Goal: Task Accomplishment & Management: Complete application form

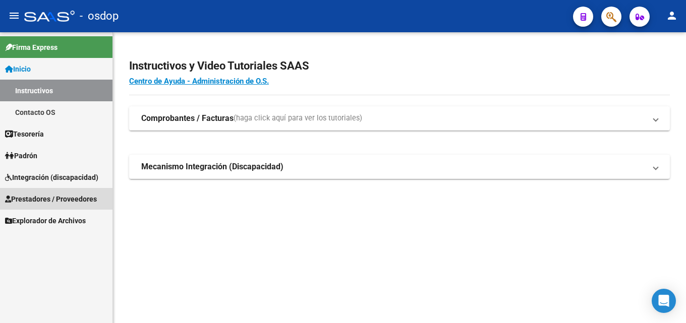
click at [64, 198] on span "Prestadores / Proveedores" at bounding box center [51, 199] width 92 height 11
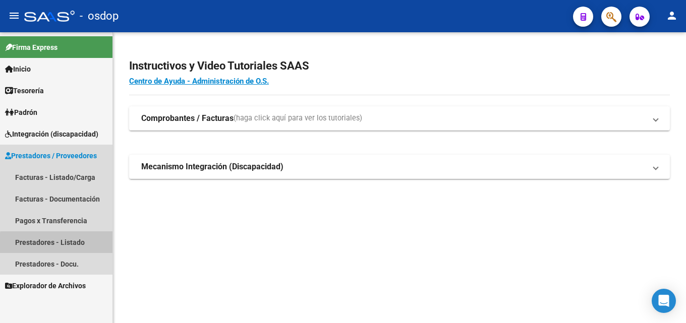
click at [65, 244] on link "Prestadores - Listado" at bounding box center [56, 242] width 112 height 22
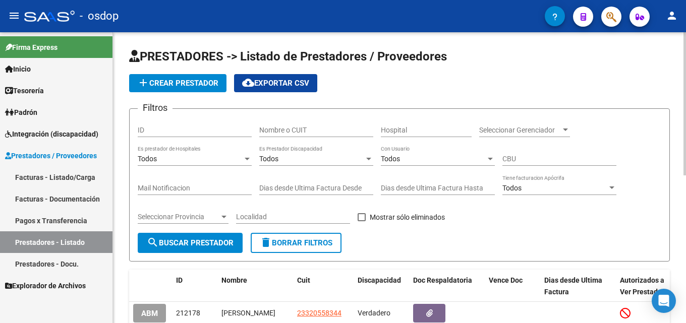
click at [320, 127] on div "Nombre o CUIT" at bounding box center [316, 127] width 114 height 20
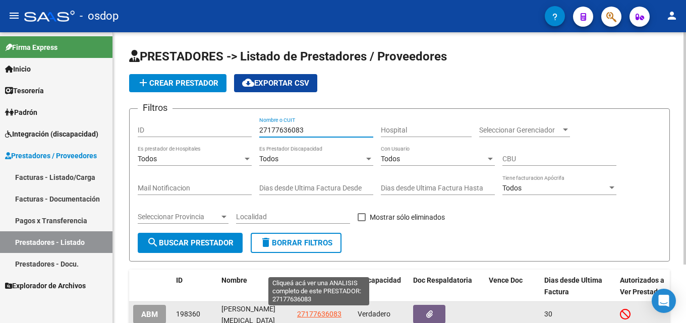
type input "27177636083"
click at [311, 312] on span "27177636083" at bounding box center [319, 314] width 44 height 8
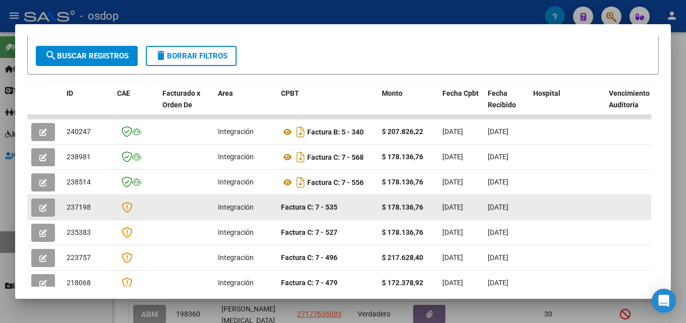
scroll to position [196, 0]
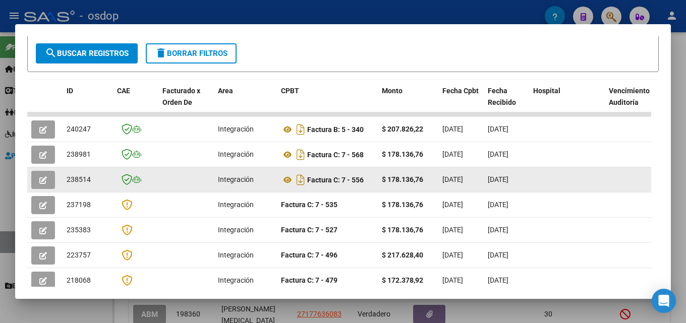
click at [47, 182] on button "button" at bounding box center [43, 180] width 24 height 18
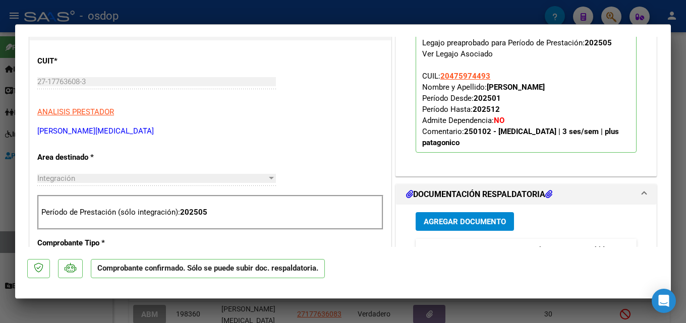
scroll to position [258, 0]
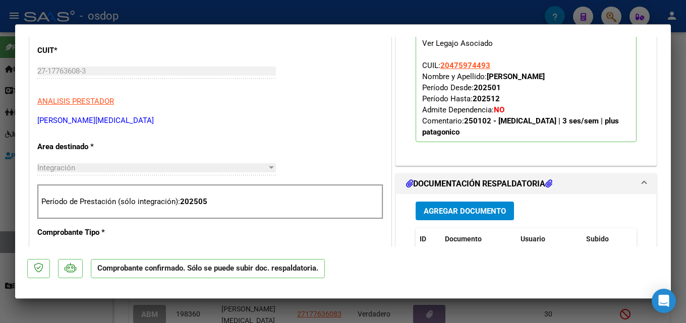
click at [685, 131] on div at bounding box center [343, 161] width 686 height 323
type input "$ 0,00"
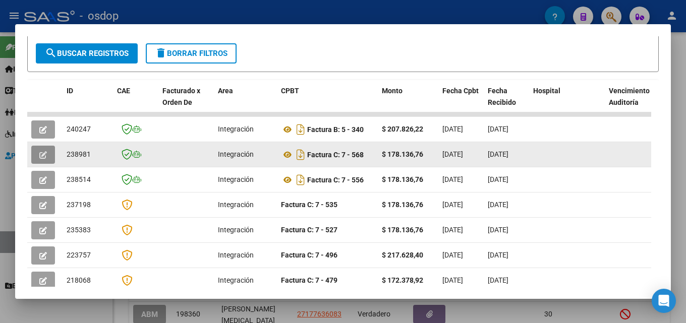
click at [33, 161] on button "button" at bounding box center [43, 155] width 24 height 18
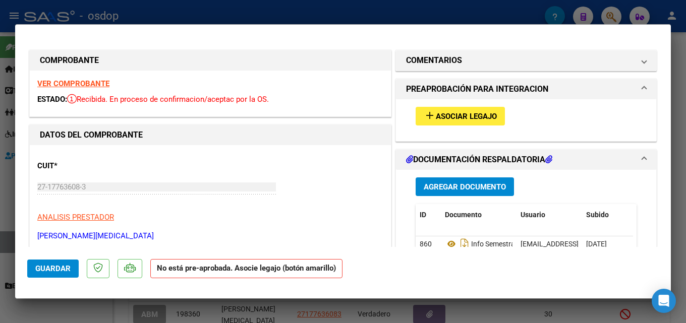
click at [475, 116] on span "Asociar Legajo" at bounding box center [466, 116] width 61 height 9
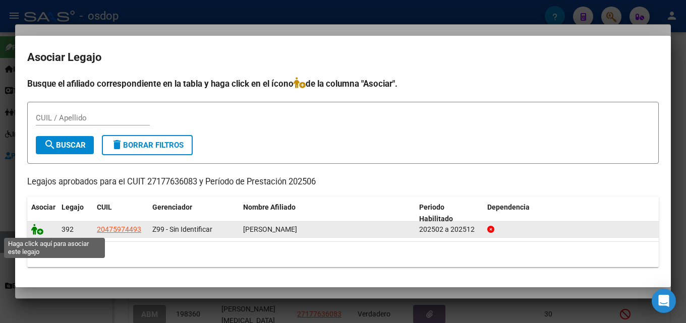
click at [34, 231] on icon at bounding box center [37, 229] width 12 height 11
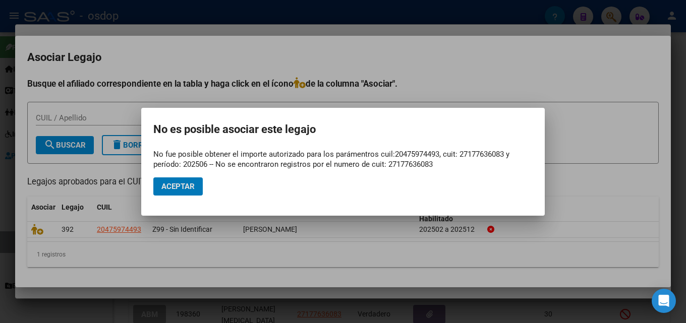
click at [678, 193] on div at bounding box center [343, 161] width 686 height 323
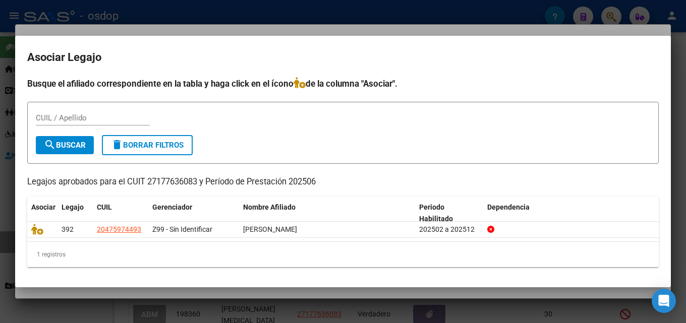
click at [685, 186] on div at bounding box center [343, 161] width 686 height 323
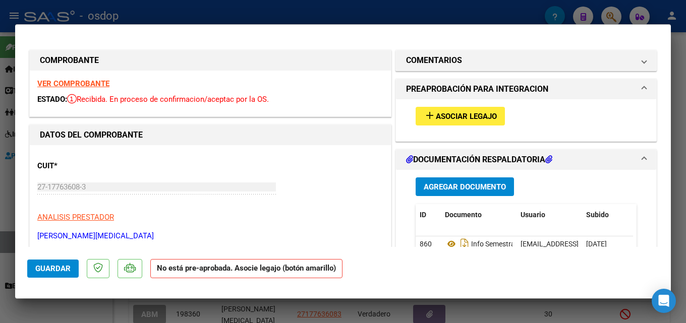
scroll to position [3, 0]
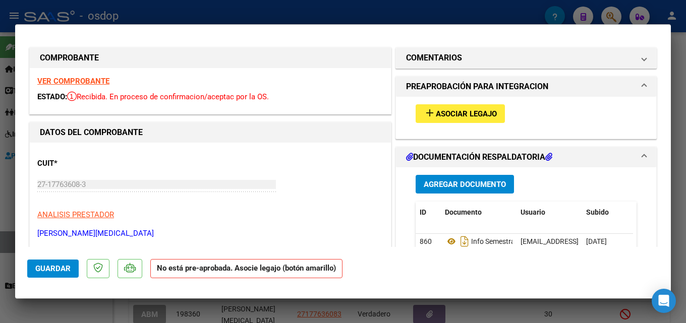
click at [475, 114] on span "Asociar Legajo" at bounding box center [466, 113] width 61 height 9
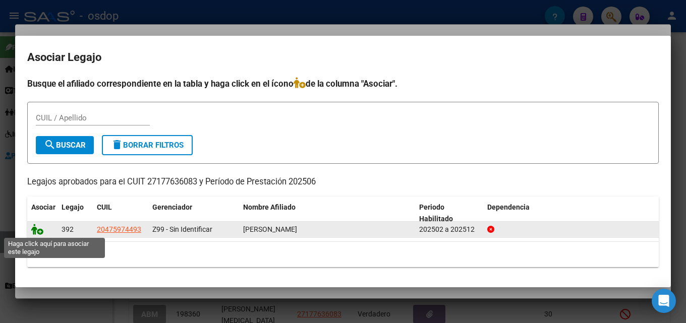
click at [35, 227] on icon at bounding box center [37, 229] width 12 height 11
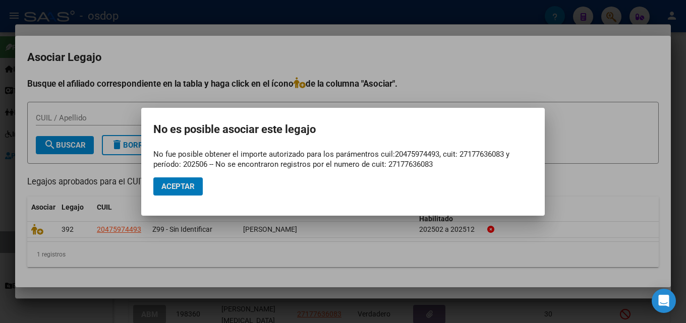
click at [186, 182] on span "Aceptar" at bounding box center [177, 186] width 33 height 9
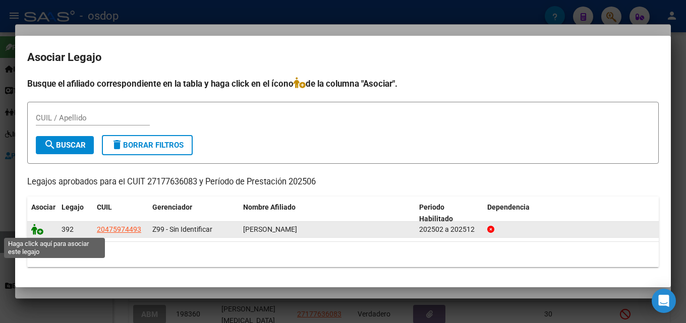
click at [36, 232] on icon at bounding box center [37, 229] width 12 height 11
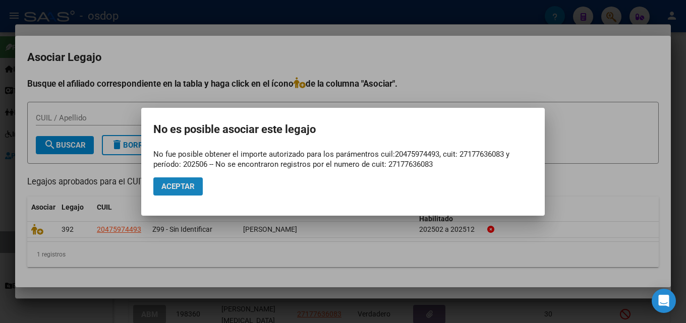
click at [192, 183] on span "Aceptar" at bounding box center [177, 186] width 33 height 9
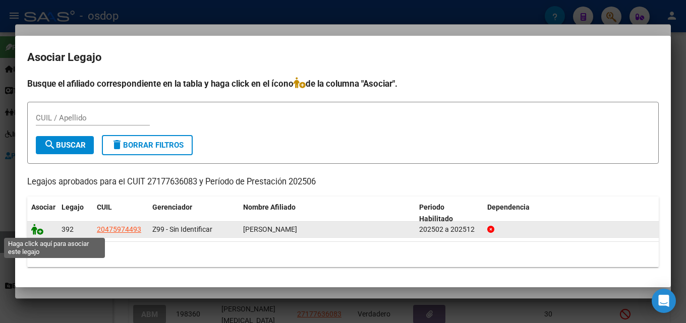
click at [38, 233] on icon at bounding box center [37, 229] width 12 height 11
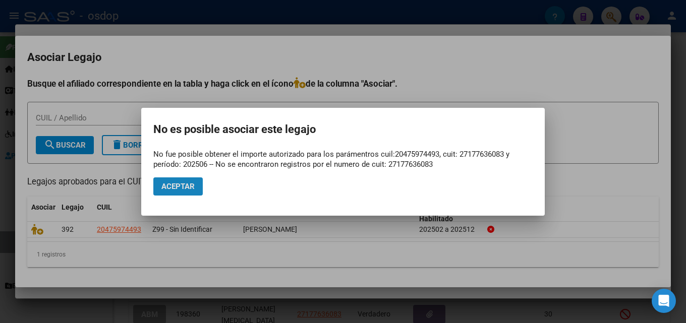
click at [193, 180] on button "Aceptar" at bounding box center [177, 186] width 49 height 18
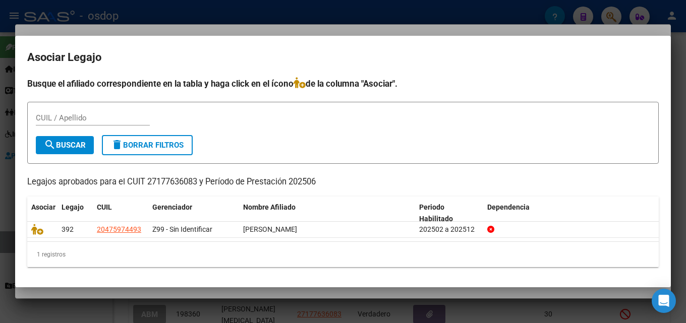
drag, startPoint x: 685, startPoint y: 198, endPoint x: 680, endPoint y: 201, distance: 5.9
click at [685, 199] on div at bounding box center [343, 161] width 686 height 323
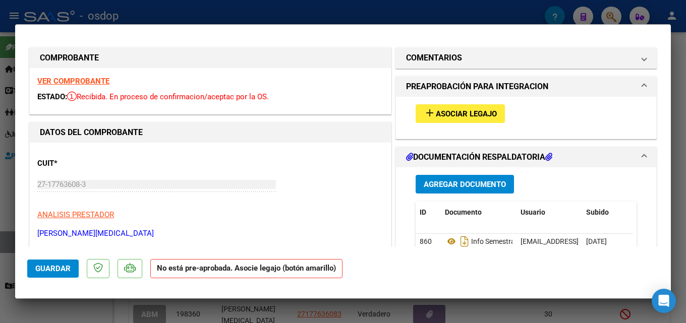
click at [680, 70] on div at bounding box center [343, 161] width 686 height 323
type input "$ 0,00"
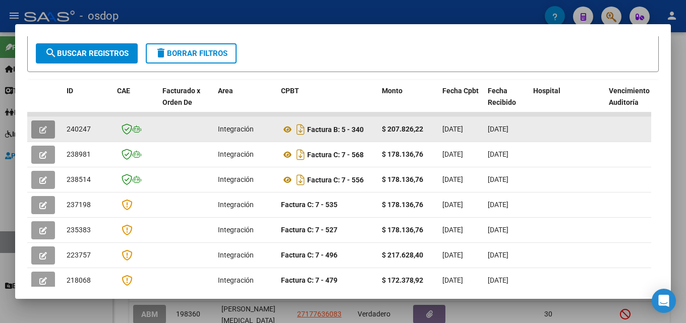
click at [40, 134] on icon "button" at bounding box center [43, 130] width 8 height 8
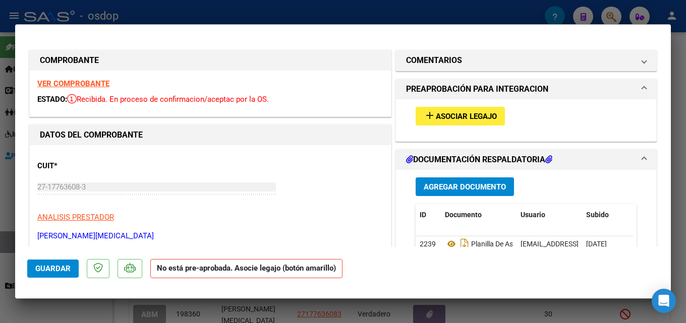
drag, startPoint x: 685, startPoint y: 183, endPoint x: 658, endPoint y: 193, distance: 28.4
click at [685, 184] on div at bounding box center [343, 161] width 686 height 323
type input "$ 0,00"
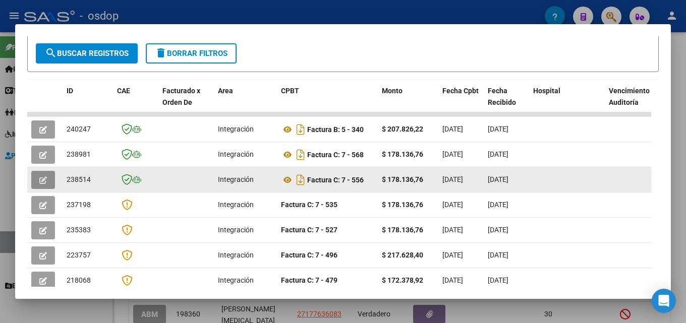
click at [41, 184] on icon "button" at bounding box center [43, 180] width 8 height 8
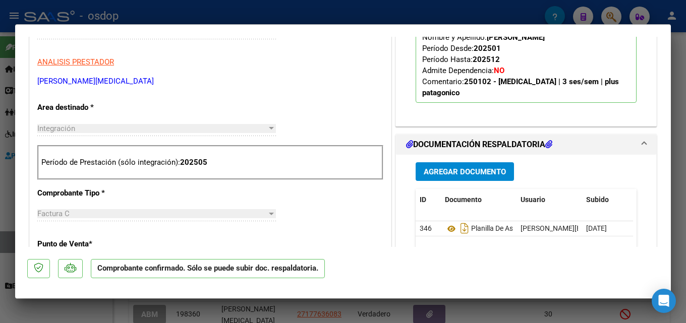
scroll to position [305, 0]
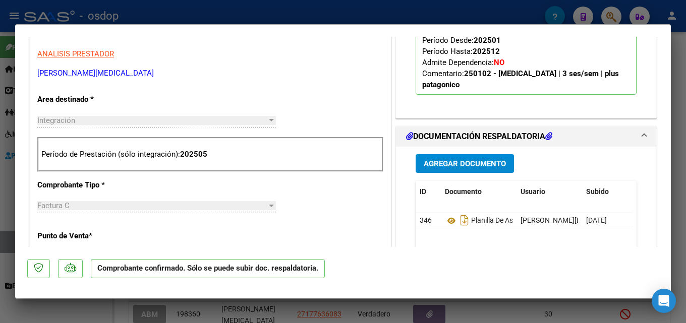
click at [685, 154] on div at bounding box center [343, 161] width 686 height 323
type input "$ 0,00"
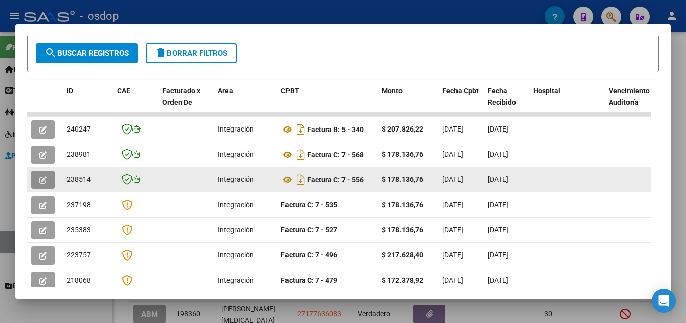
click at [43, 184] on icon "button" at bounding box center [43, 180] width 8 height 8
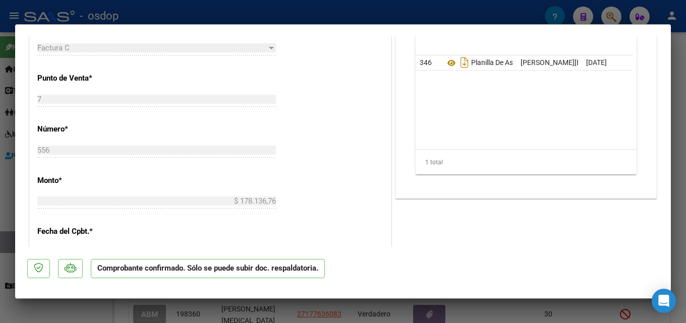
scroll to position [474, 0]
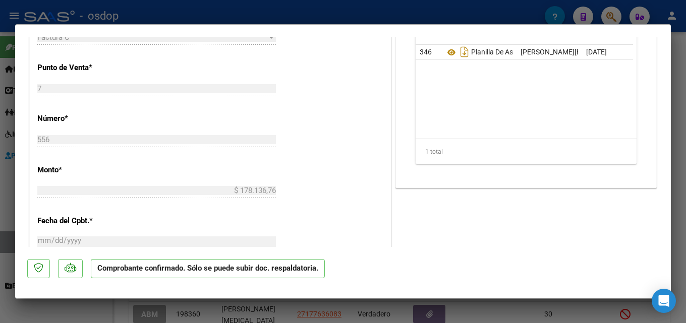
click at [685, 201] on div at bounding box center [343, 161] width 686 height 323
type input "$ 0,00"
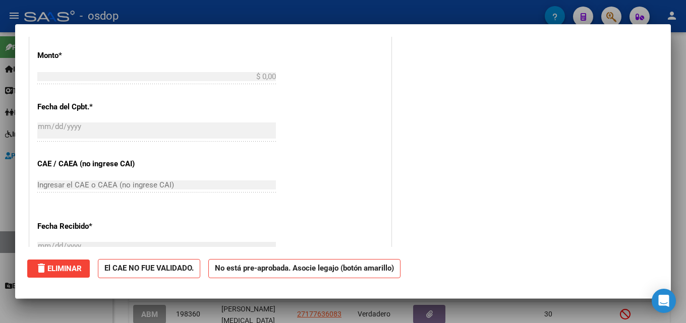
scroll to position [0, 0]
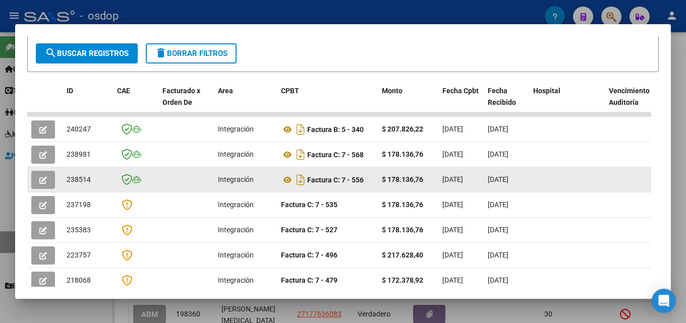
click at [43, 184] on icon "button" at bounding box center [43, 180] width 8 height 8
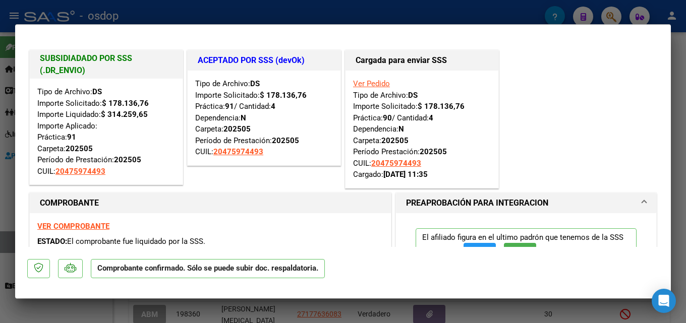
click at [678, 114] on div at bounding box center [343, 161] width 686 height 323
type input "$ 0,00"
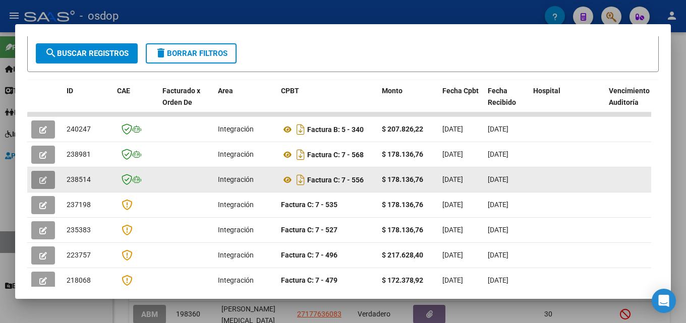
click at [43, 184] on icon "button" at bounding box center [43, 180] width 8 height 8
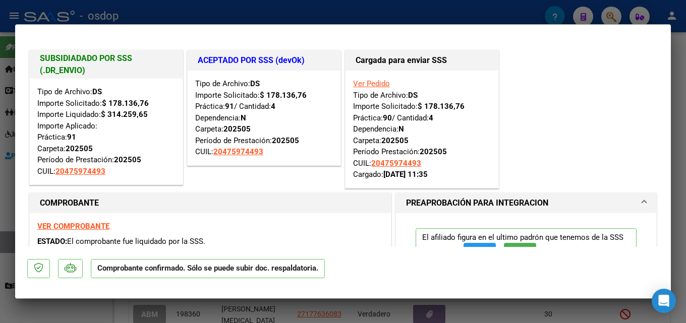
click at [685, 91] on div at bounding box center [343, 161] width 686 height 323
type input "$ 0,00"
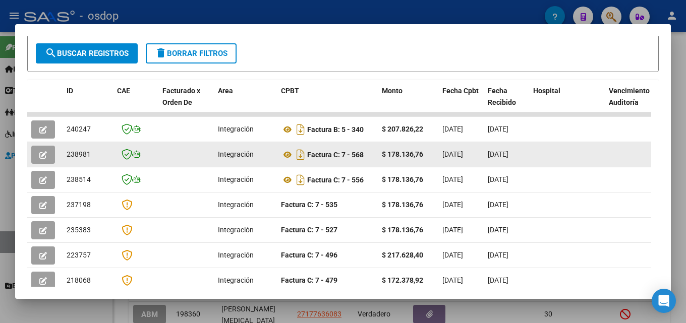
click at [48, 158] on button "button" at bounding box center [43, 155] width 24 height 18
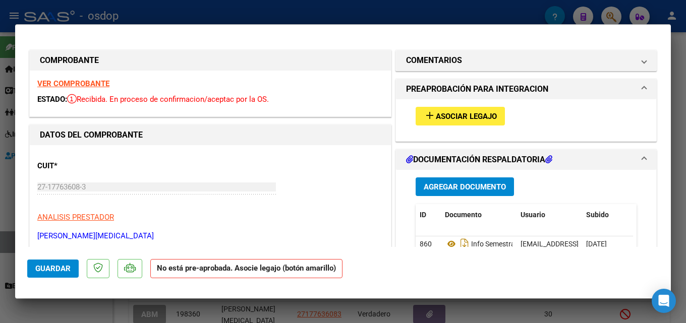
click at [463, 110] on button "add Asociar Legajo" at bounding box center [459, 116] width 89 height 19
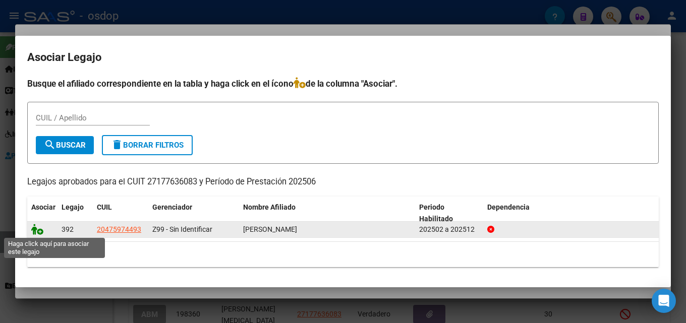
click at [36, 228] on icon at bounding box center [37, 229] width 12 height 11
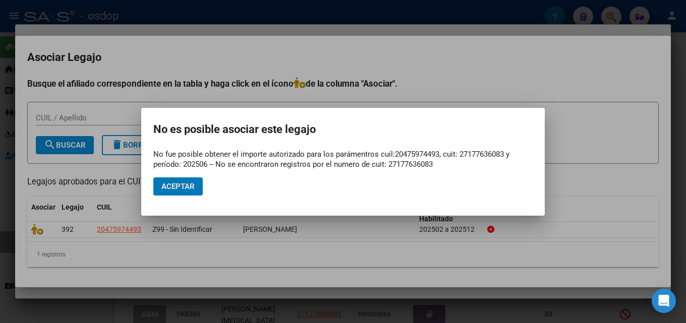
click at [682, 140] on div at bounding box center [343, 161] width 686 height 323
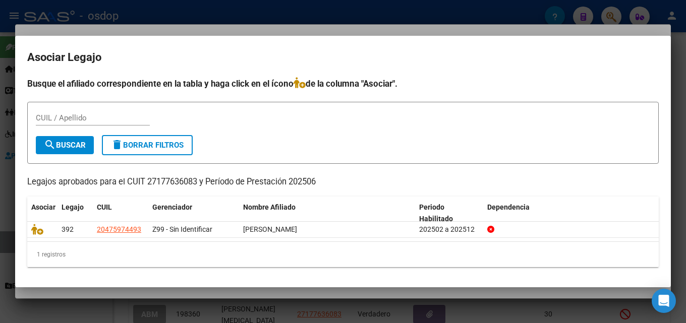
click at [682, 140] on div at bounding box center [343, 161] width 686 height 323
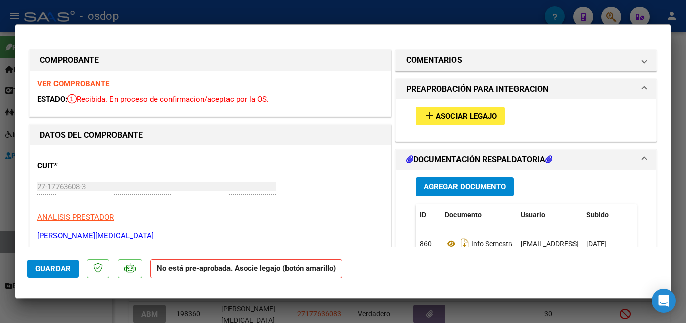
click at [685, 127] on div at bounding box center [343, 161] width 686 height 323
type input "$ 0,00"
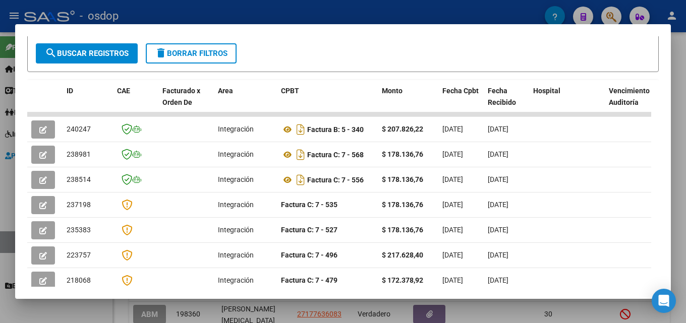
click at [685, 127] on div at bounding box center [343, 161] width 686 height 323
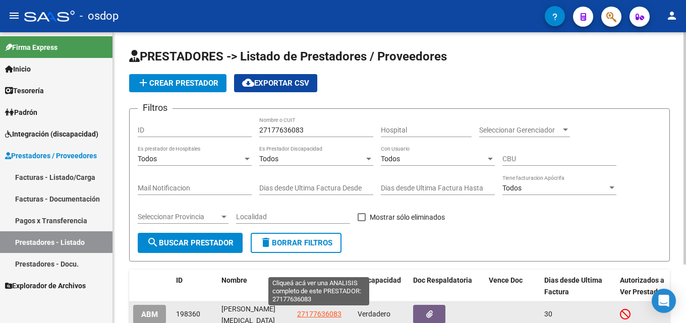
click at [311, 314] on span "27177636083" at bounding box center [319, 314] width 44 height 8
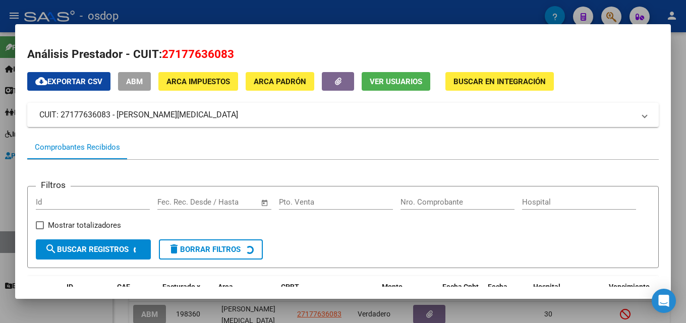
scroll to position [219, 0]
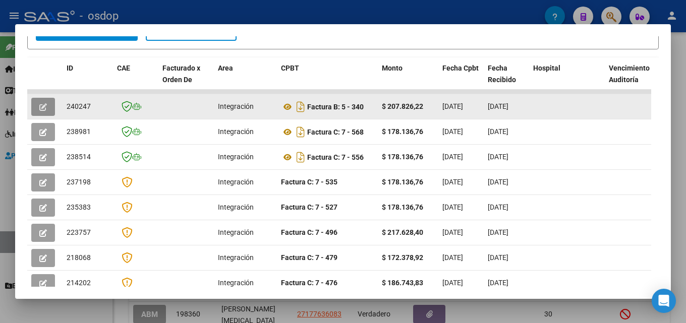
click at [47, 113] on button "button" at bounding box center [43, 107] width 24 height 18
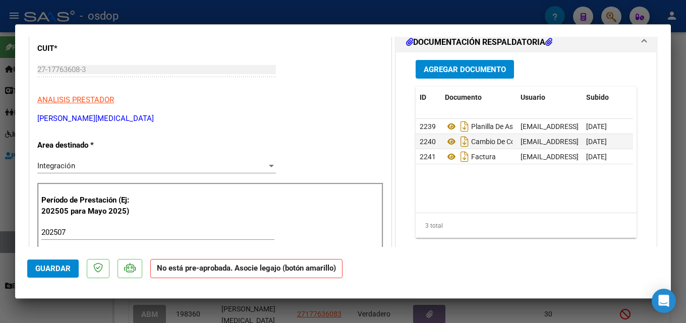
scroll to position [127, 0]
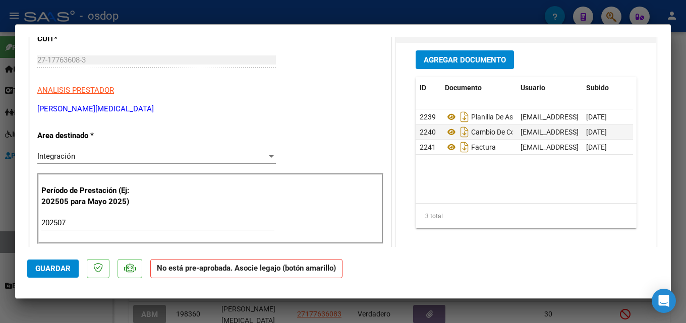
click at [685, 130] on div at bounding box center [343, 161] width 686 height 323
type input "$ 0,00"
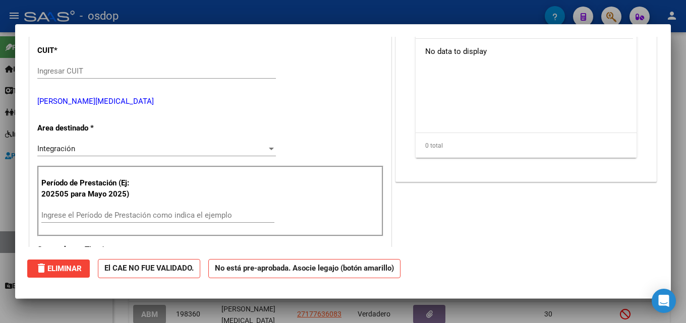
scroll to position [0, 0]
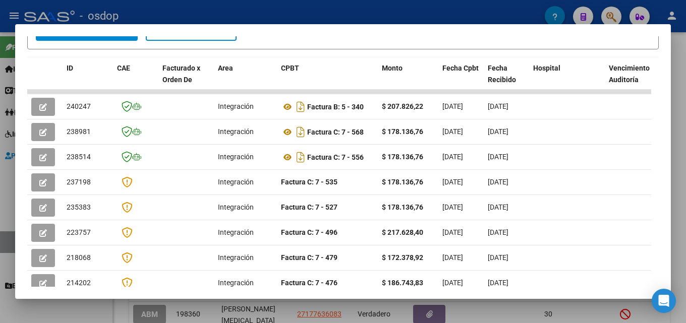
click at [683, 139] on div at bounding box center [343, 161] width 686 height 323
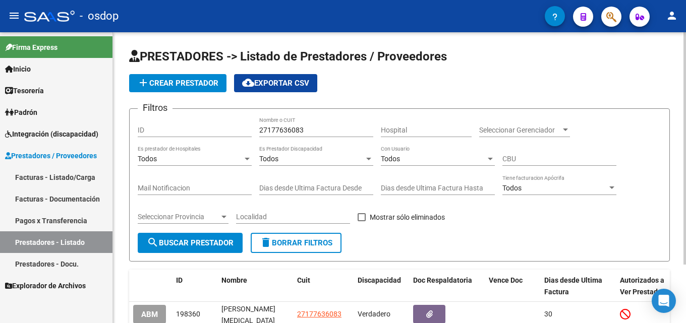
click at [315, 237] on button "delete Borrar Filtros" at bounding box center [296, 243] width 91 height 20
click at [305, 121] on div "Nombre o CUIT" at bounding box center [316, 127] width 114 height 20
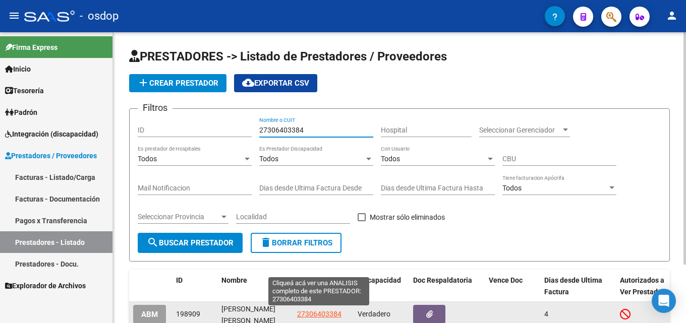
type input "27306403384"
click at [309, 317] on span "27306403384" at bounding box center [319, 314] width 44 height 8
type textarea "27306403384"
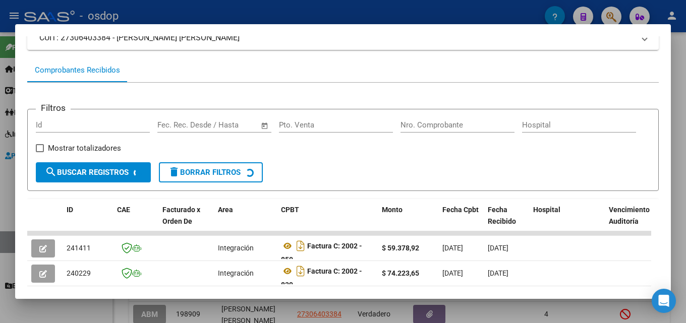
scroll to position [163, 0]
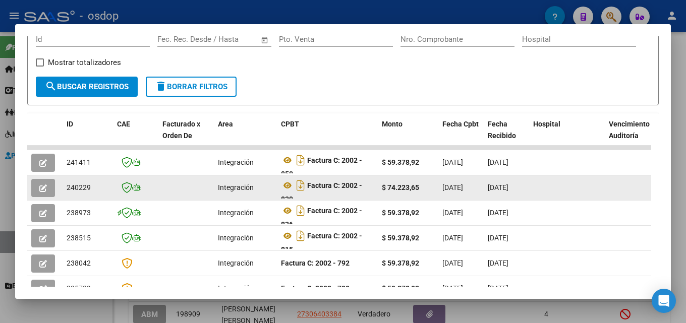
click at [51, 192] on button "button" at bounding box center [43, 188] width 24 height 18
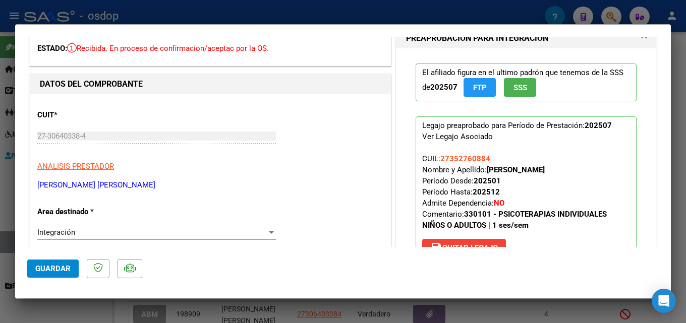
scroll to position [46, 0]
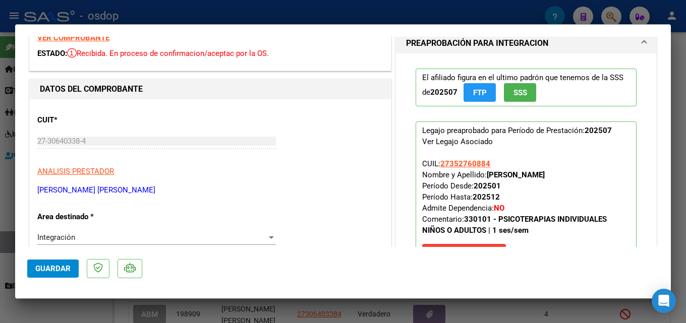
click at [684, 174] on div at bounding box center [343, 161] width 686 height 323
type input "$ 0,00"
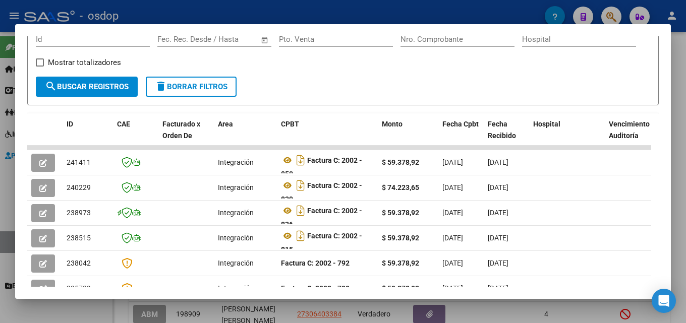
drag, startPoint x: 674, startPoint y: 202, endPoint x: 653, endPoint y: 207, distance: 21.9
click at [674, 202] on div at bounding box center [343, 161] width 686 height 323
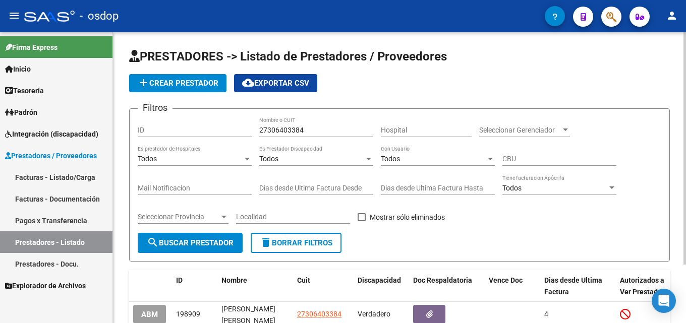
click at [288, 236] on button "delete Borrar Filtros" at bounding box center [296, 243] width 91 height 20
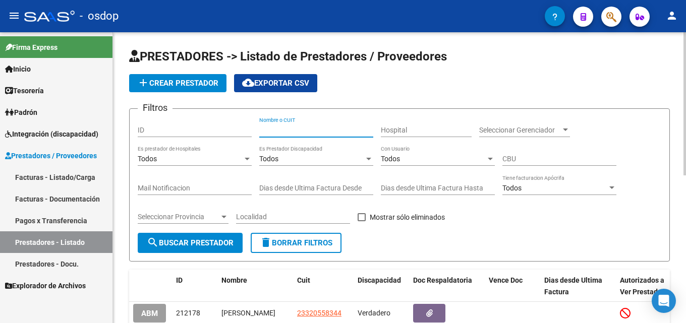
click at [295, 130] on input "Nombre o CUIT" at bounding box center [316, 130] width 114 height 9
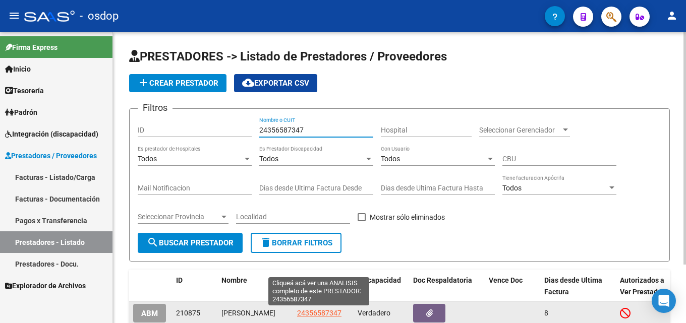
type input "24356587347"
click at [309, 316] on span "24356587347" at bounding box center [319, 313] width 44 height 8
type textarea "24356587347"
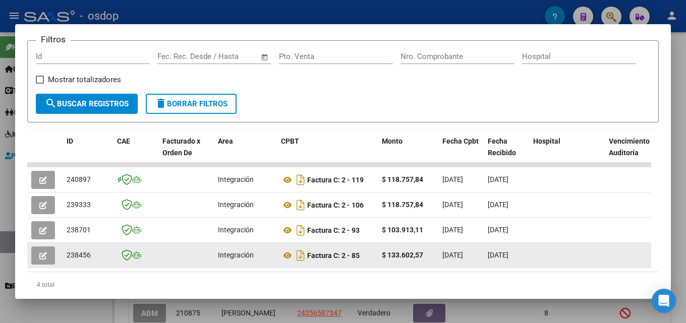
scroll to position [148, 0]
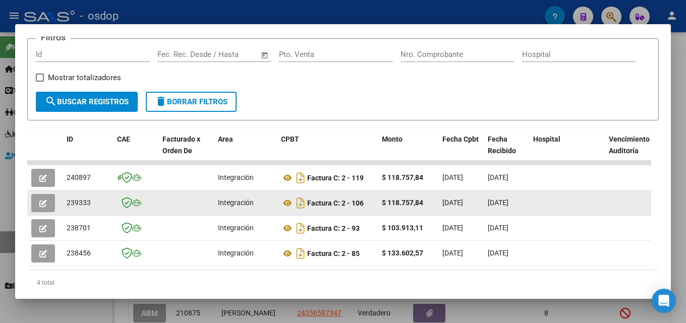
click at [41, 207] on icon "button" at bounding box center [43, 204] width 8 height 8
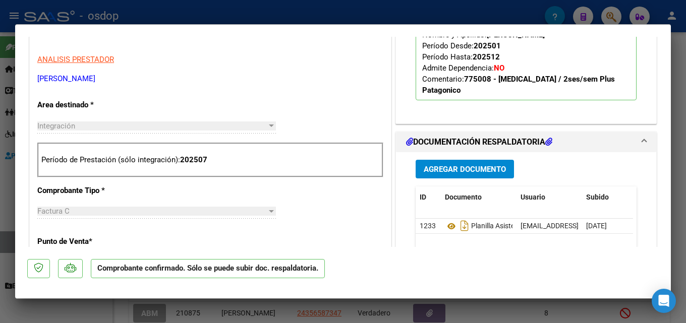
scroll to position [303, 0]
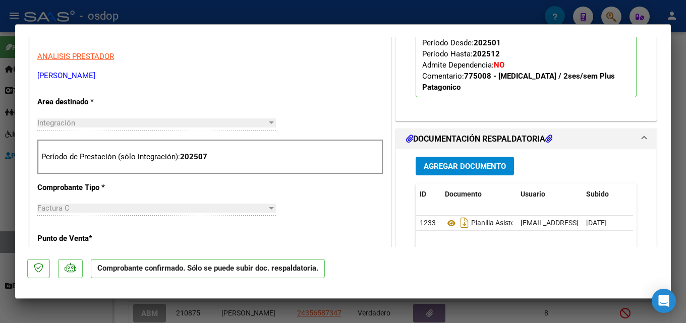
click at [683, 206] on div at bounding box center [343, 161] width 686 height 323
type input "$ 0,00"
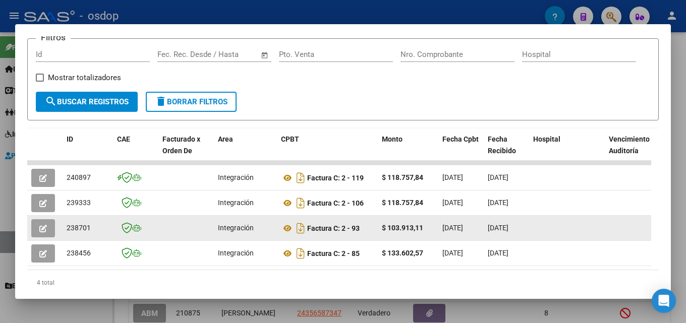
click at [49, 232] on button "button" at bounding box center [43, 228] width 24 height 18
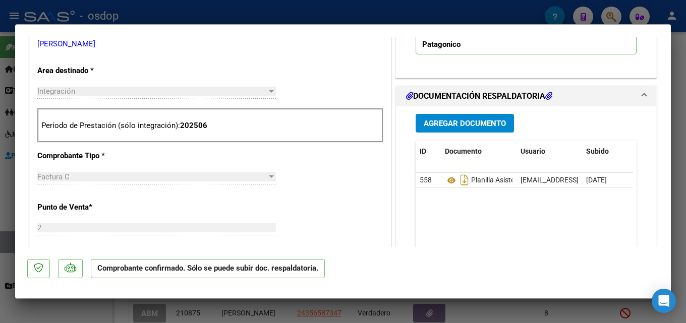
scroll to position [348, 0]
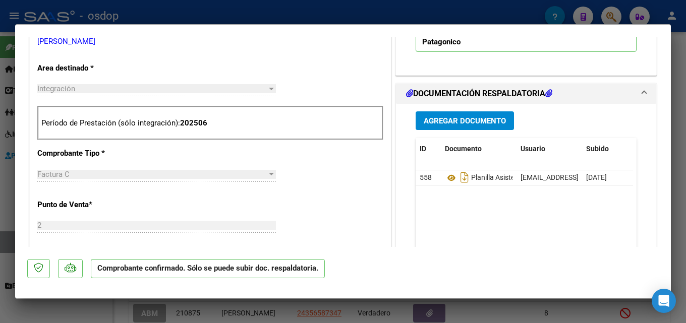
click at [685, 137] on div at bounding box center [343, 161] width 686 height 323
type input "$ 0,00"
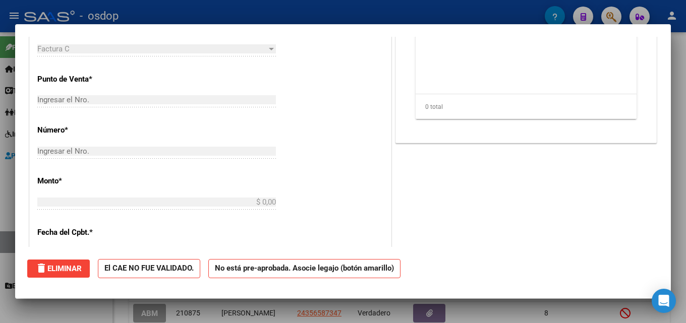
scroll to position [0, 0]
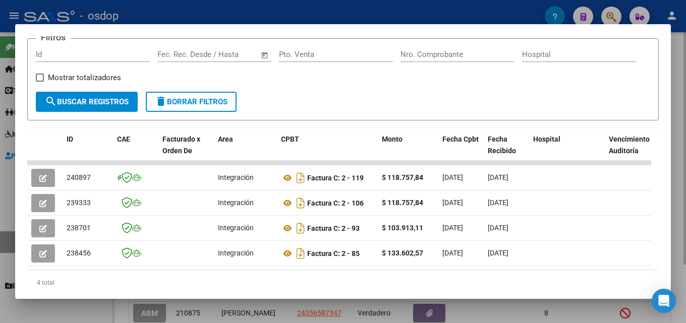
click at [685, 87] on div at bounding box center [343, 161] width 686 height 323
